Goal: Ask a question

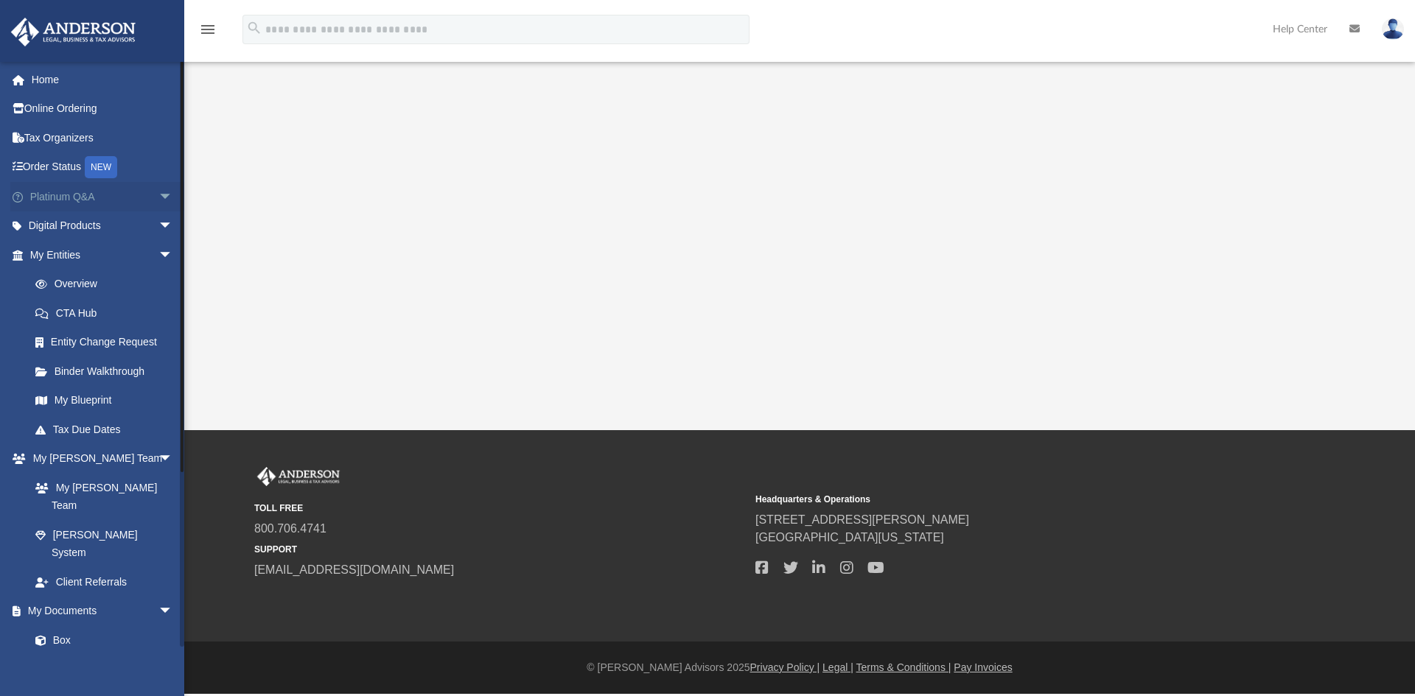
click at [160, 192] on span "arrow_drop_down" at bounding box center [172, 197] width 29 height 30
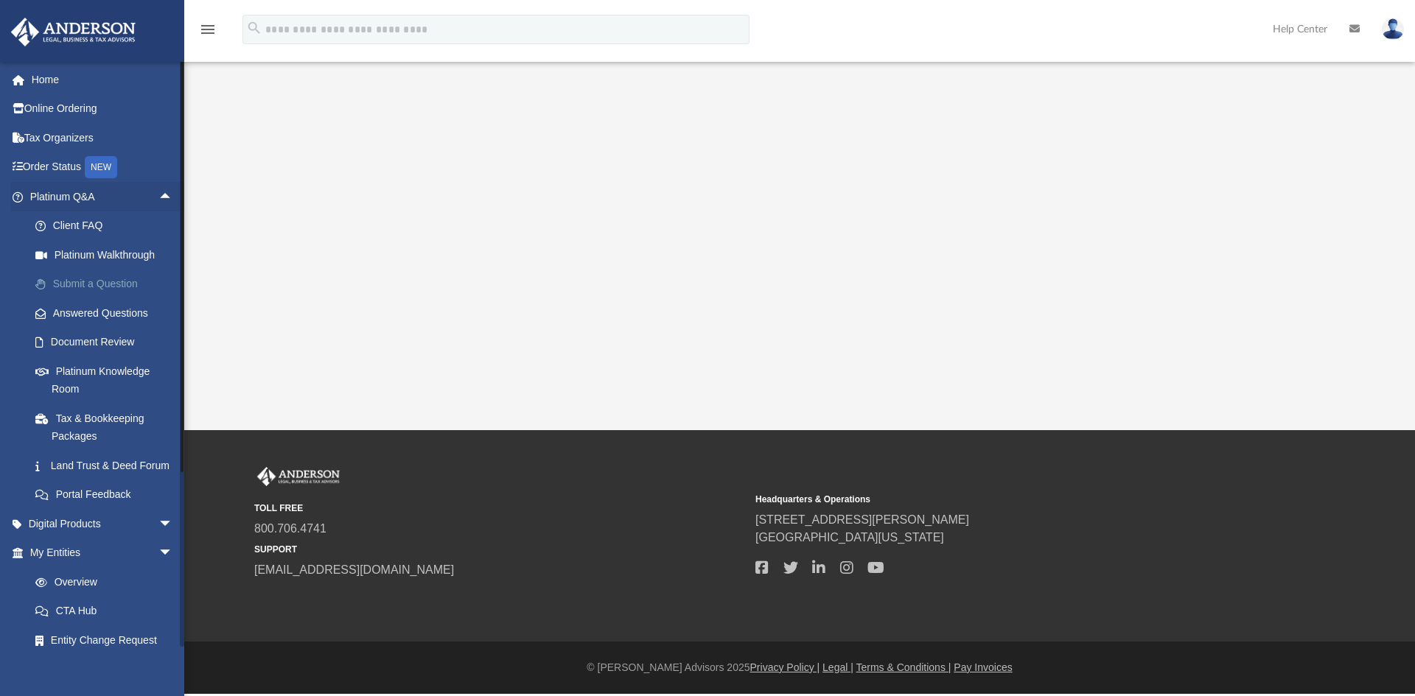
click at [119, 287] on link "Submit a Question" at bounding box center [108, 284] width 175 height 29
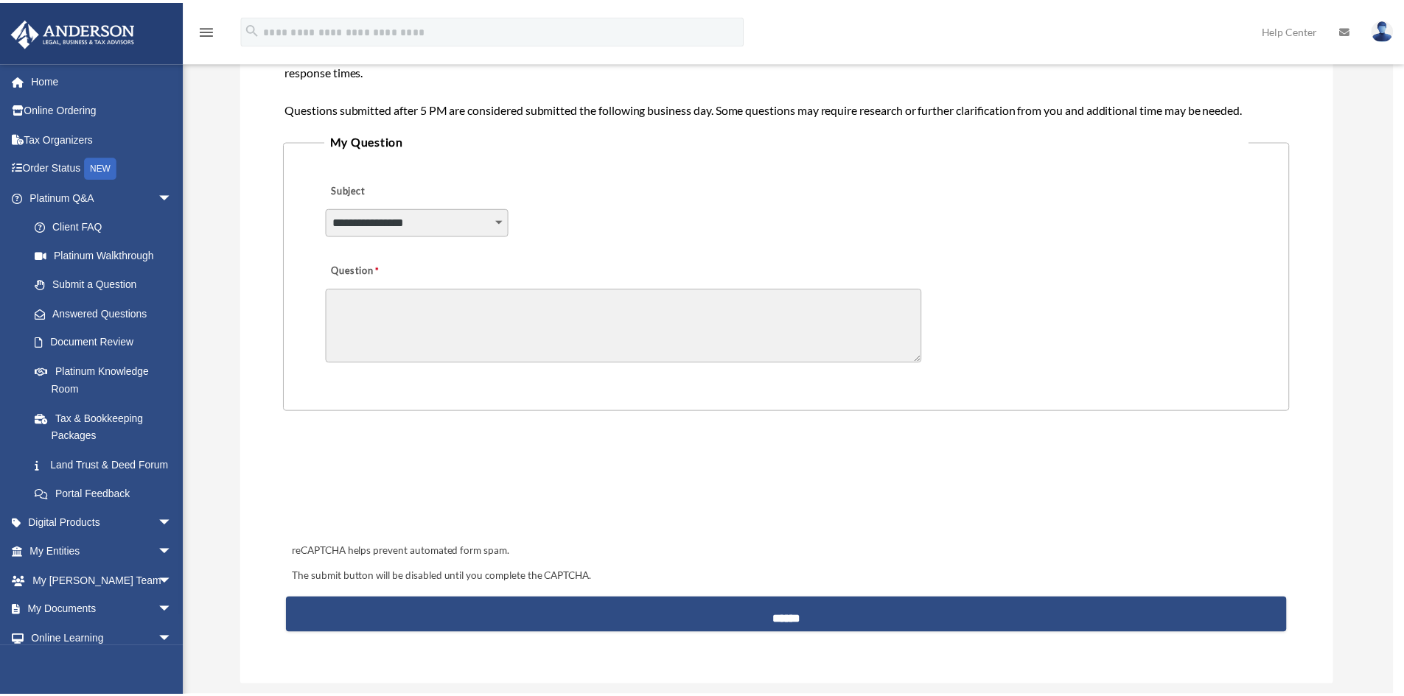
scroll to position [295, 0]
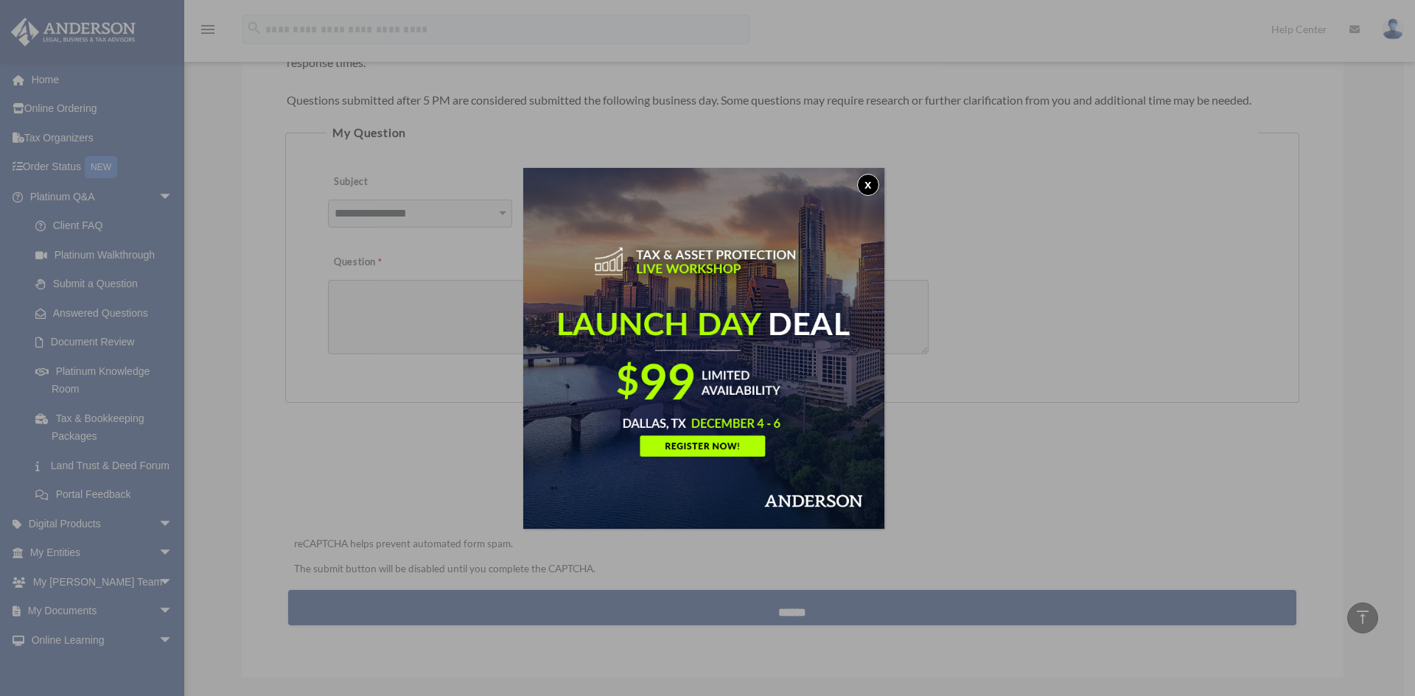
click at [867, 183] on button "x" at bounding box center [868, 185] width 22 height 22
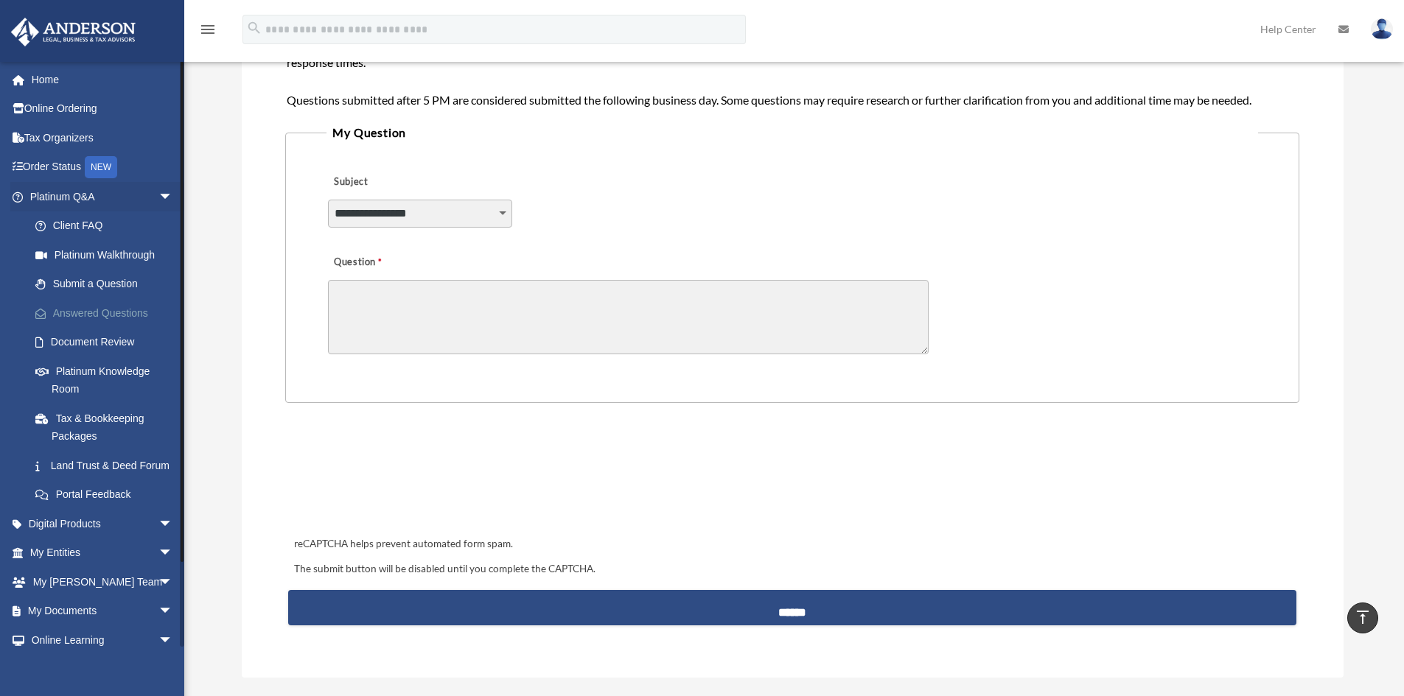
click at [102, 304] on link "Answered Questions" at bounding box center [108, 312] width 175 height 29
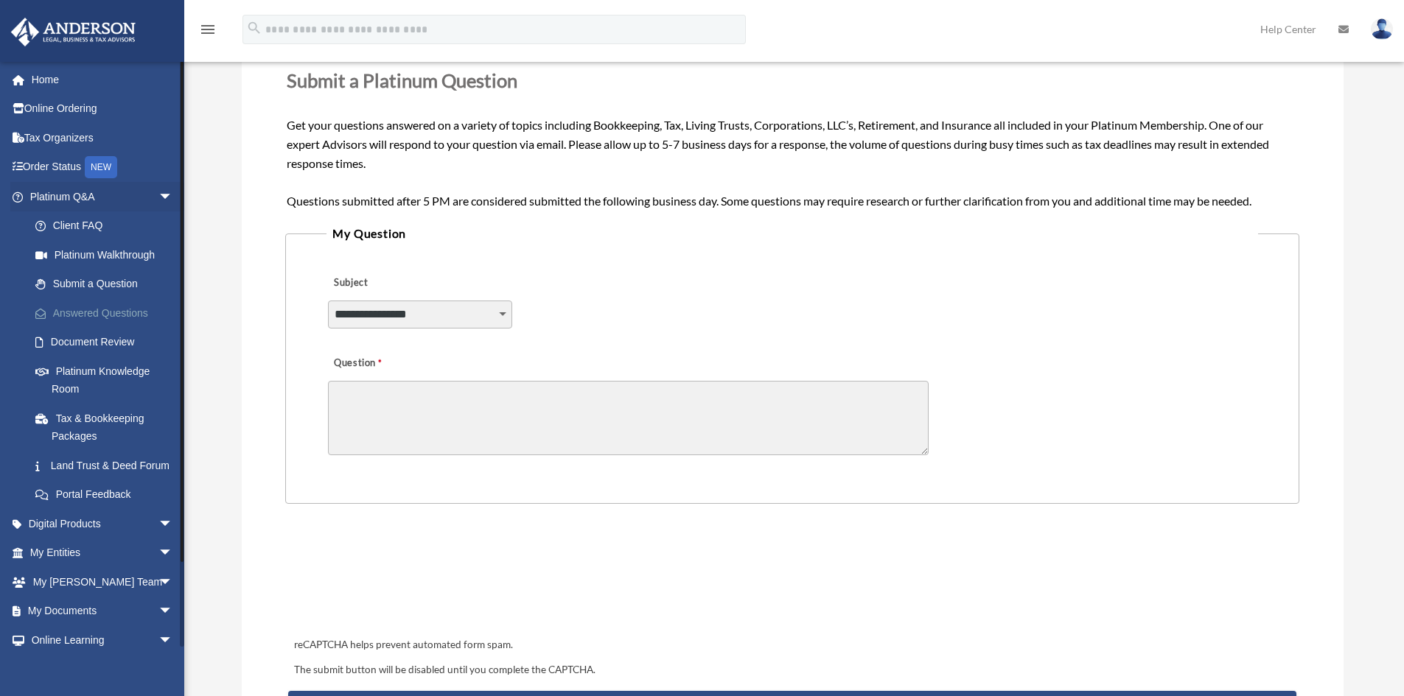
scroll to position [221, 0]
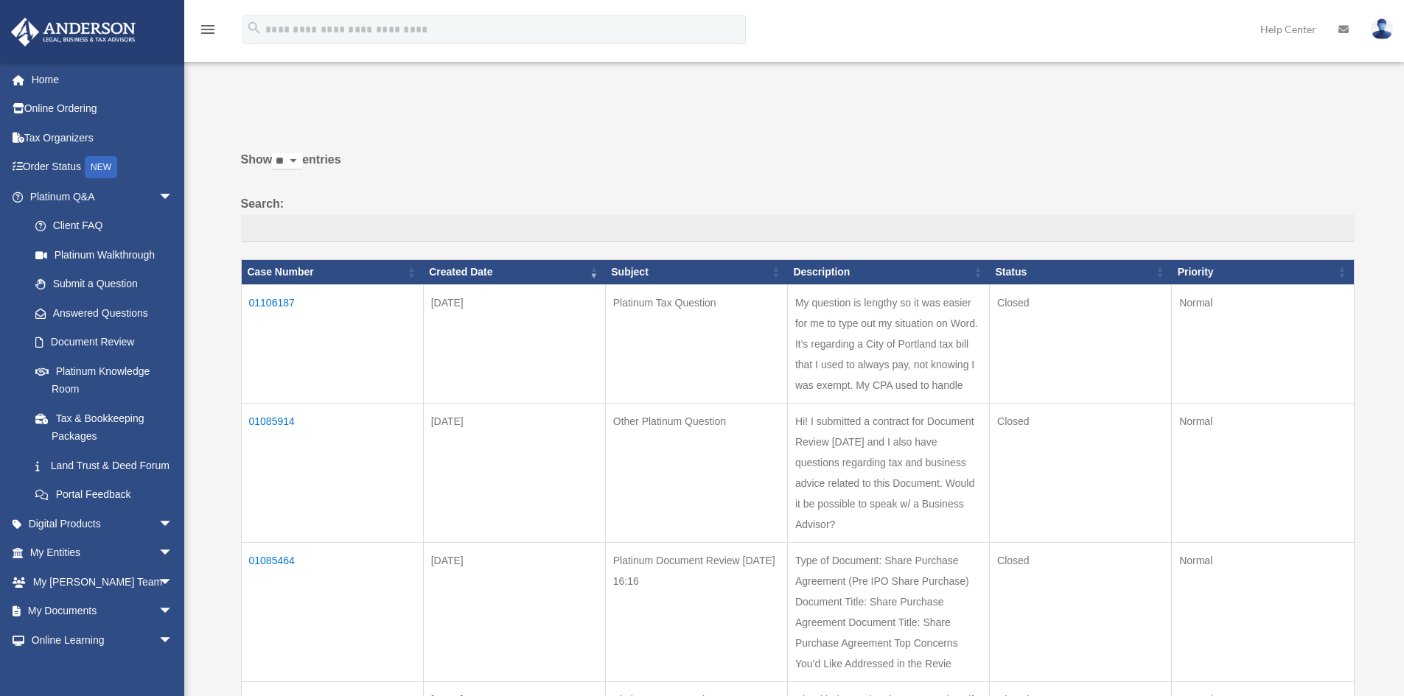
click at [274, 301] on td "01106187" at bounding box center [332, 343] width 182 height 119
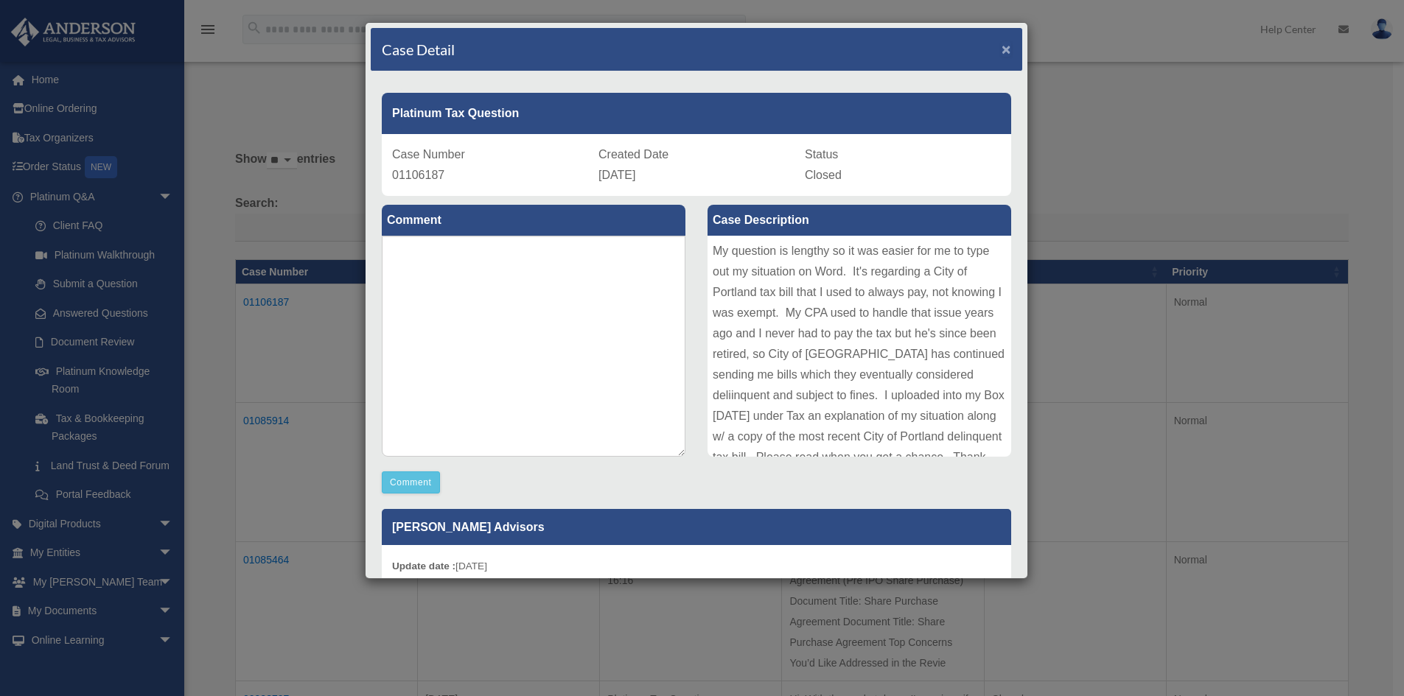
click at [1002, 49] on span "×" at bounding box center [1007, 49] width 10 height 17
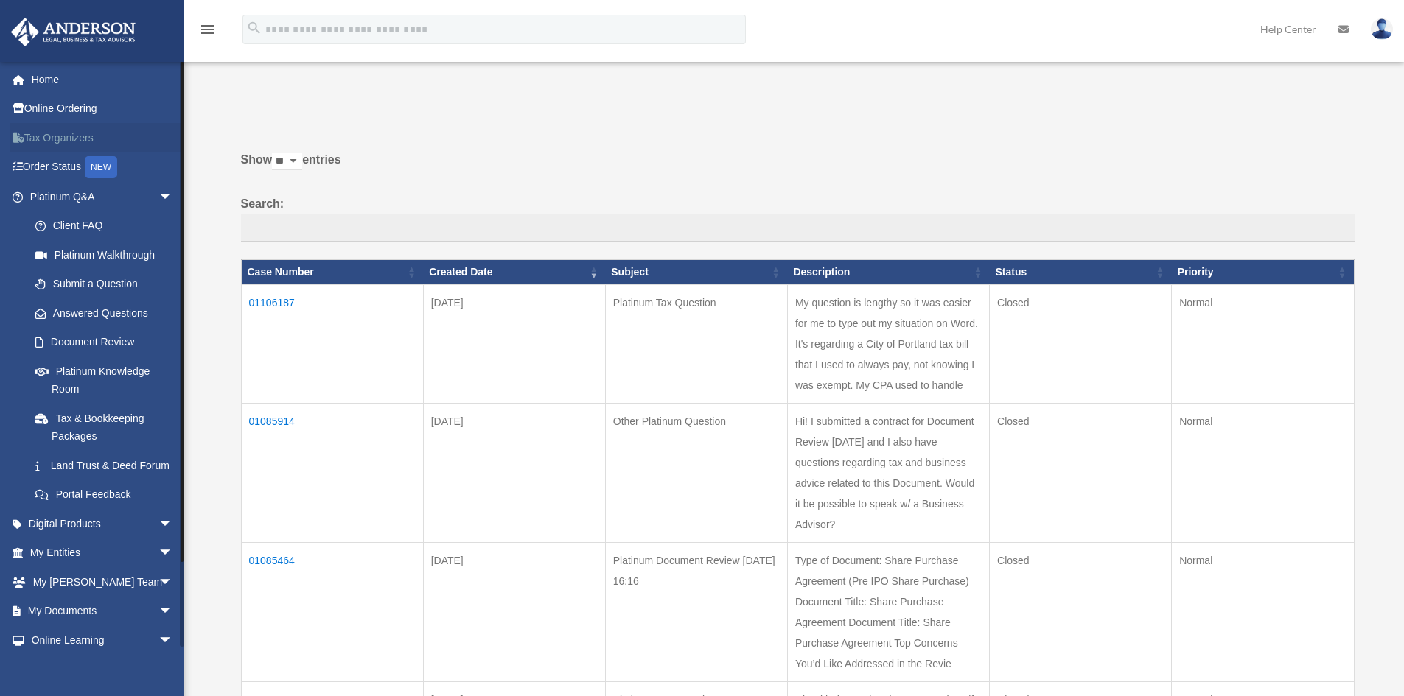
click at [58, 141] on link "Tax Organizers" at bounding box center [102, 137] width 185 height 29
click at [158, 598] on span "arrow_drop_down" at bounding box center [172, 582] width 29 height 30
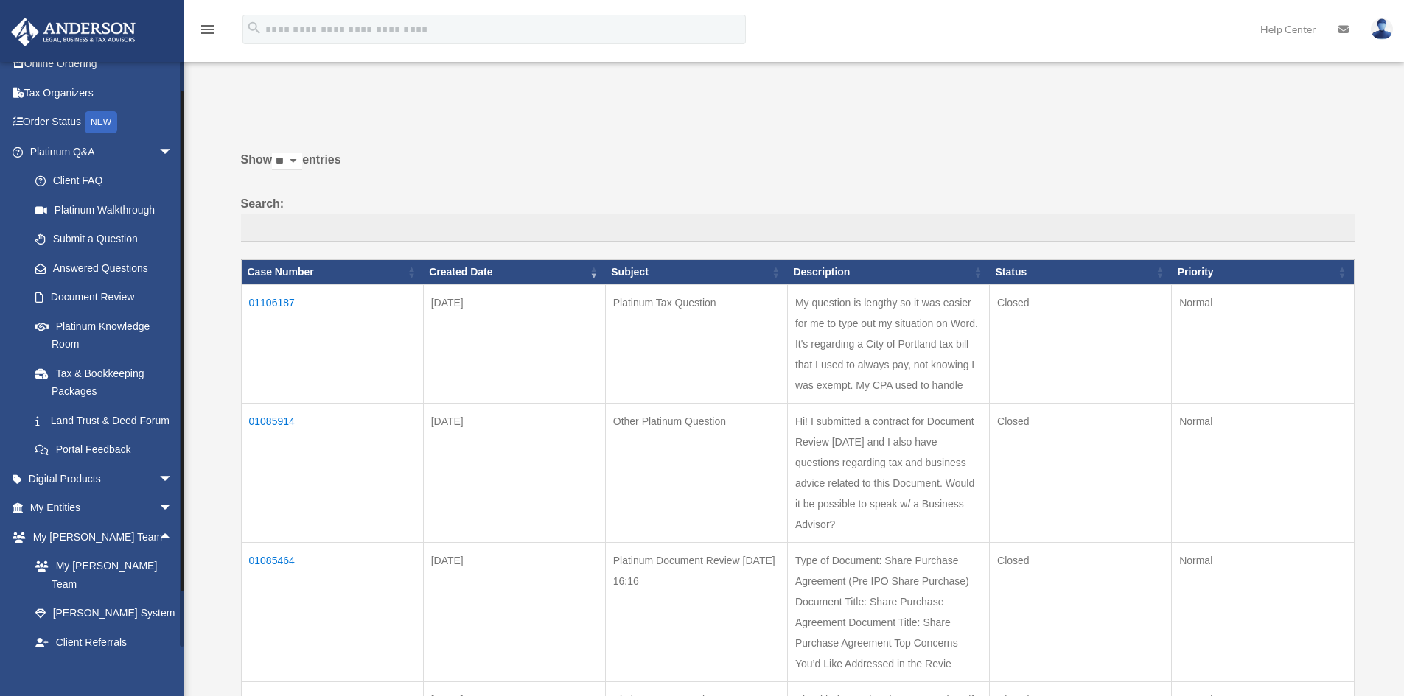
scroll to position [175, 0]
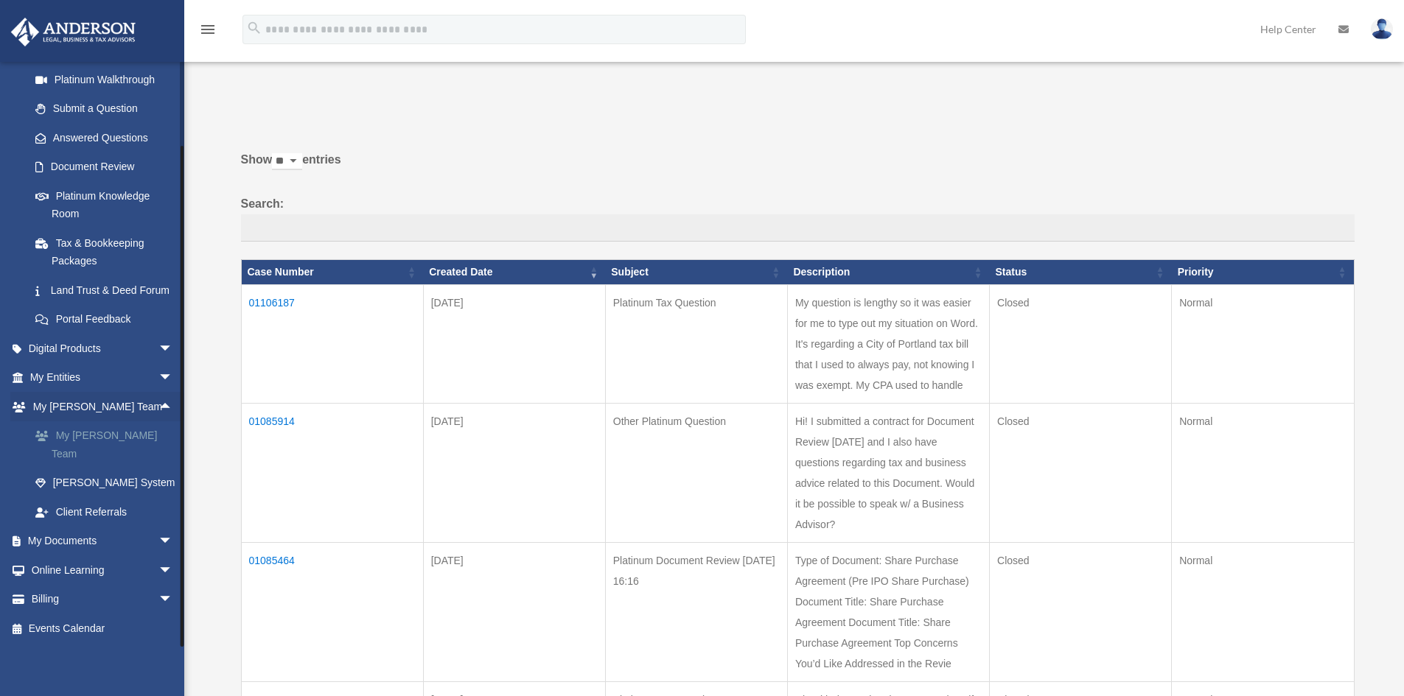
click at [87, 455] on link "My [PERSON_NAME] Team" at bounding box center [108, 445] width 175 height 47
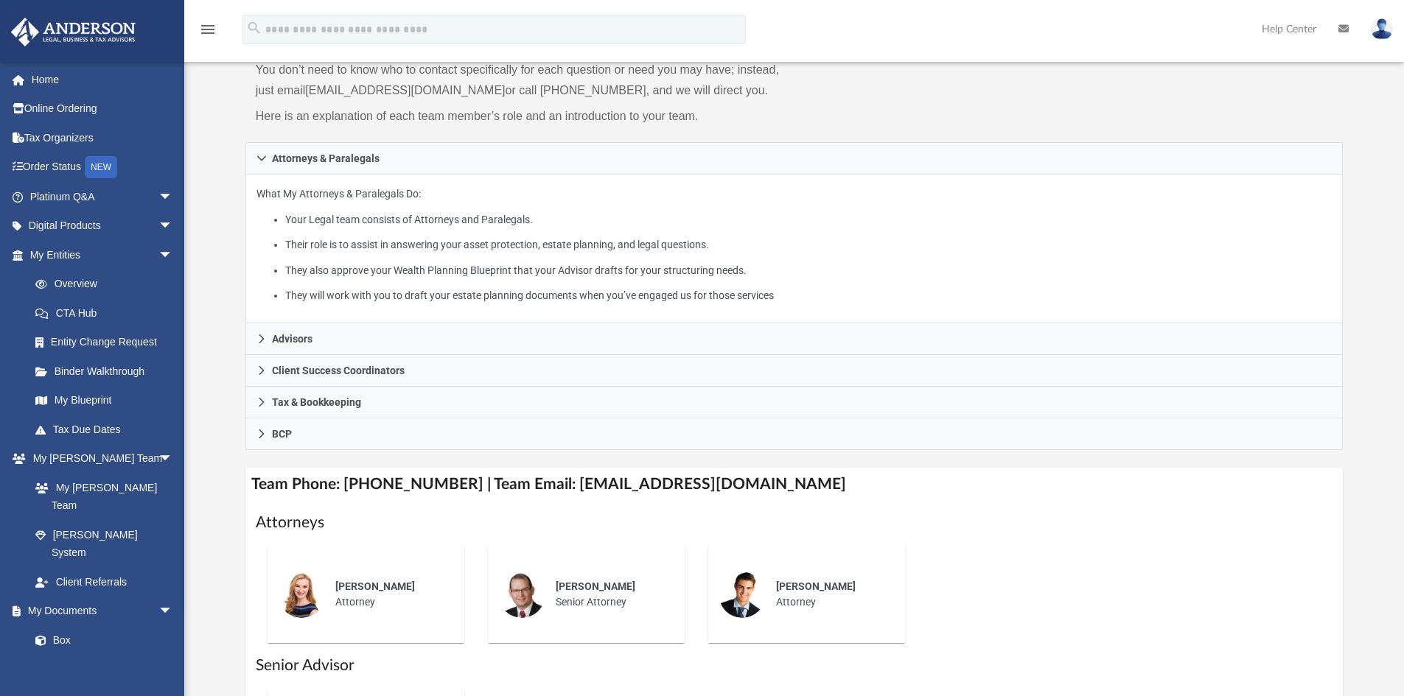
scroll to position [147, 0]
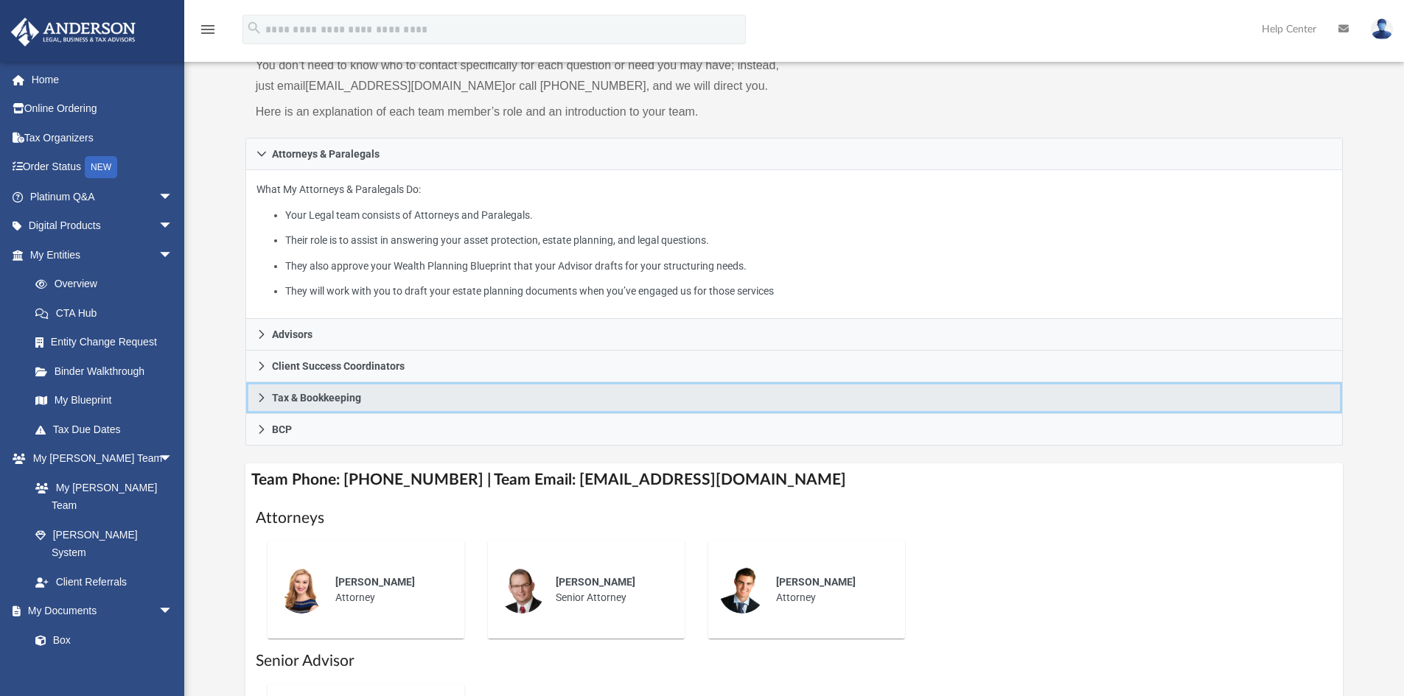
click at [259, 393] on icon at bounding box center [261, 398] width 10 height 10
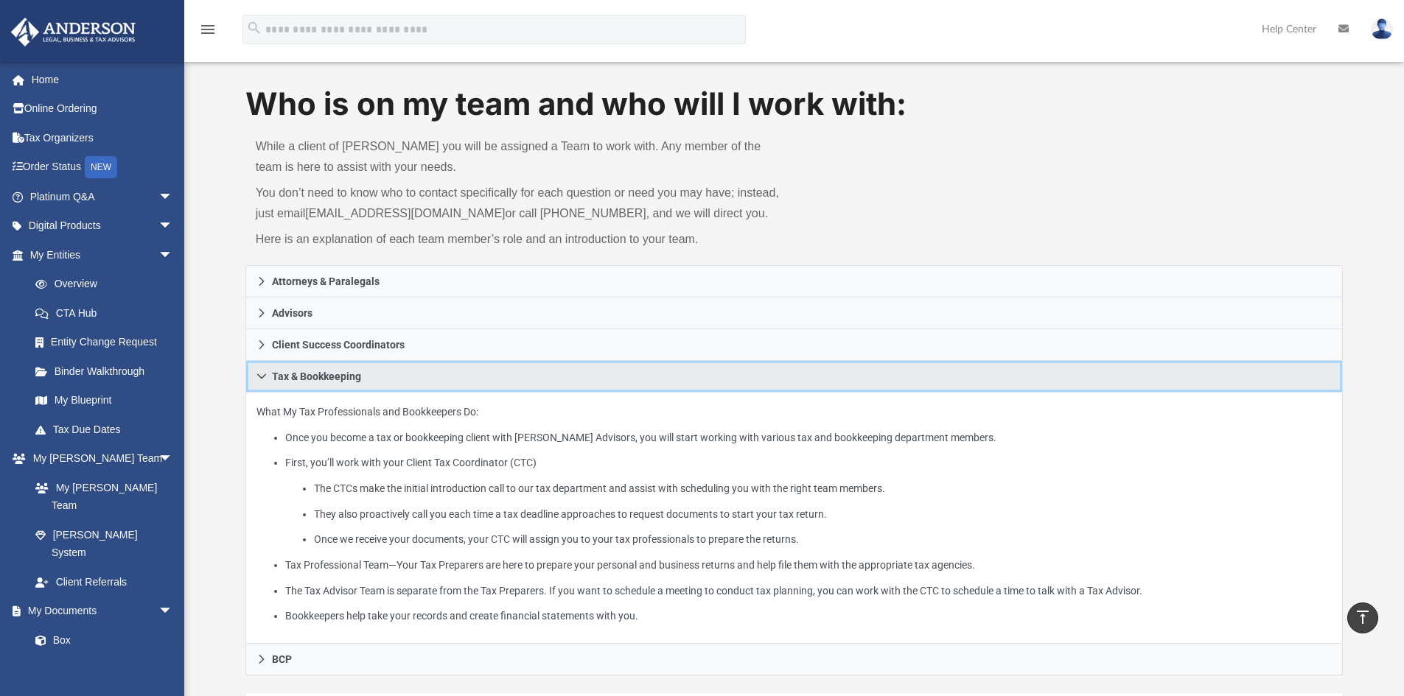
scroll to position [0, 0]
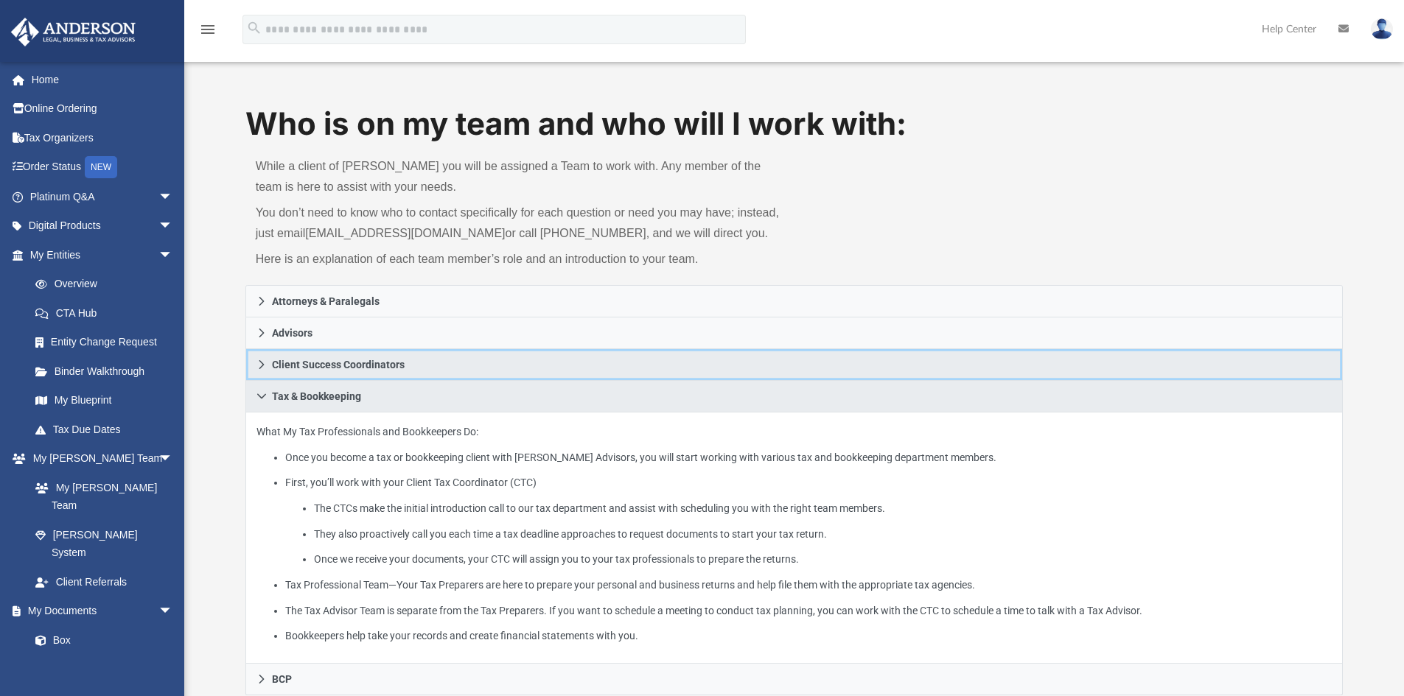
click at [259, 363] on icon at bounding box center [261, 365] width 10 height 10
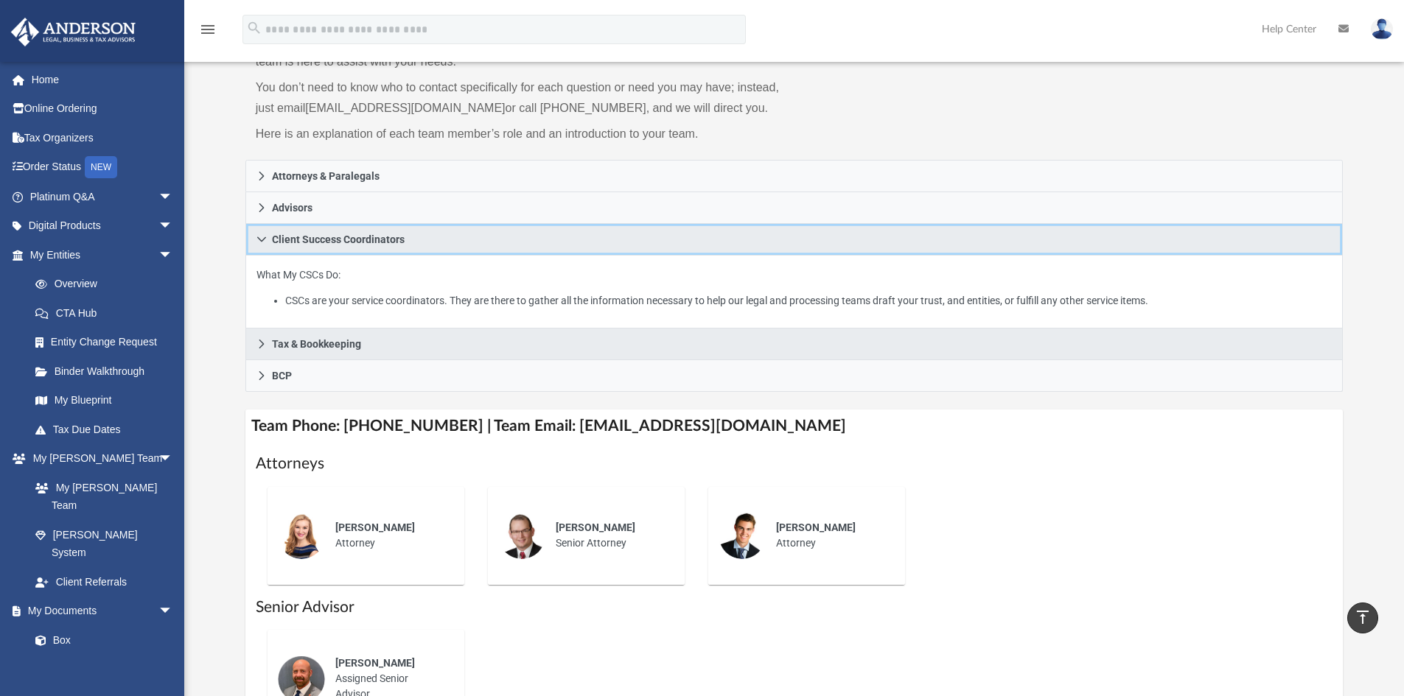
scroll to position [74, 0]
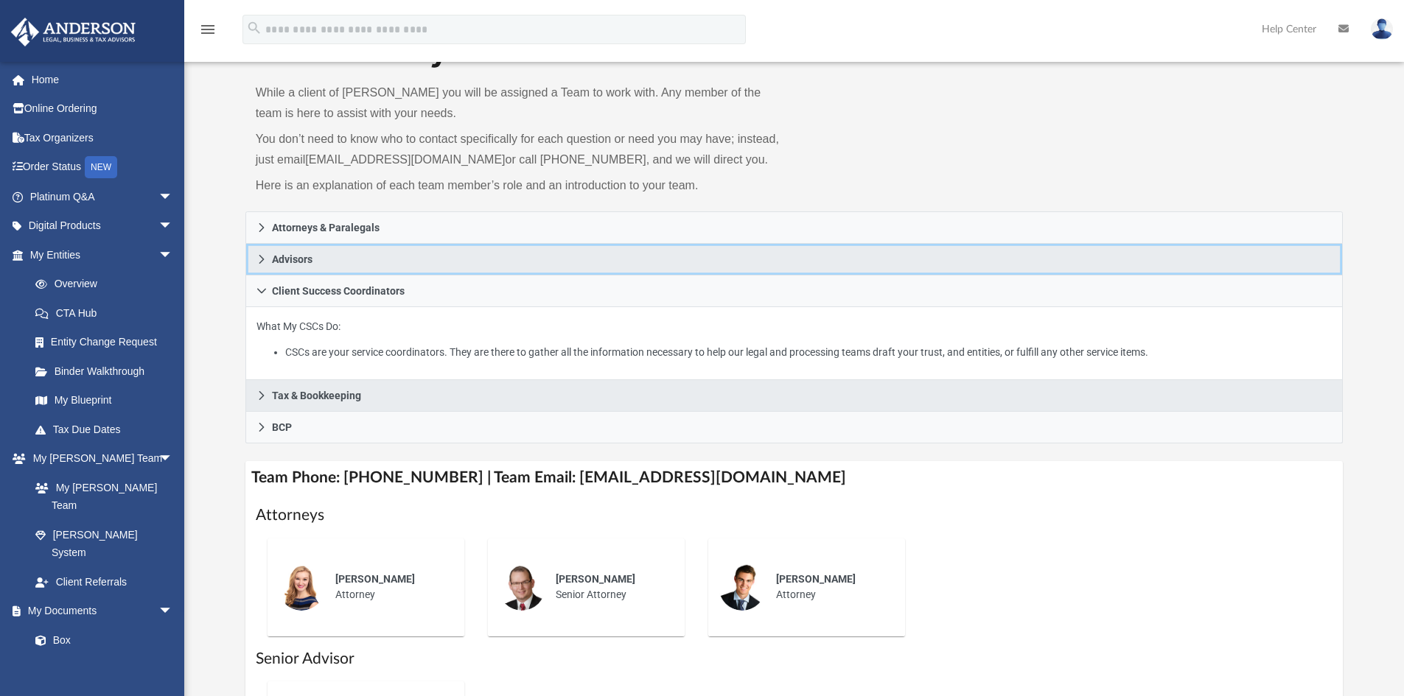
click at [262, 257] on icon at bounding box center [261, 259] width 5 height 9
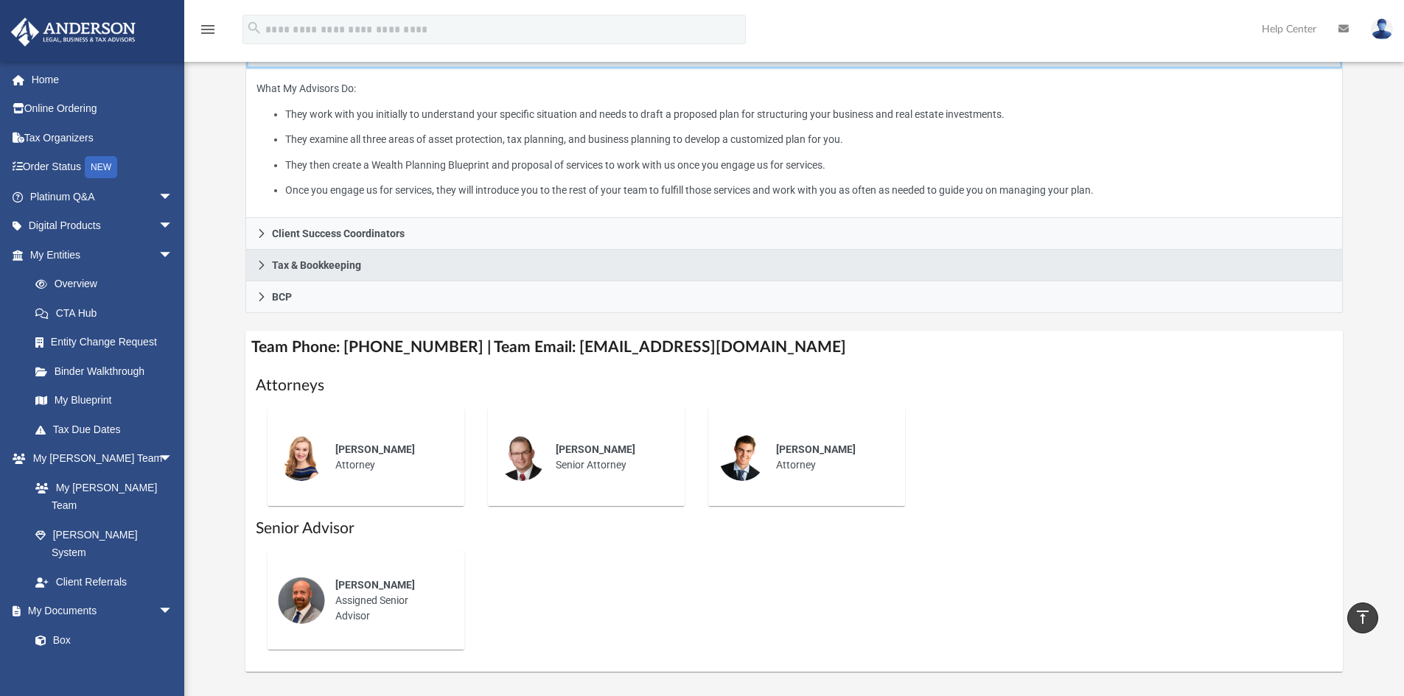
scroll to position [0, 0]
